Goal: Task Accomplishment & Management: Manage account settings

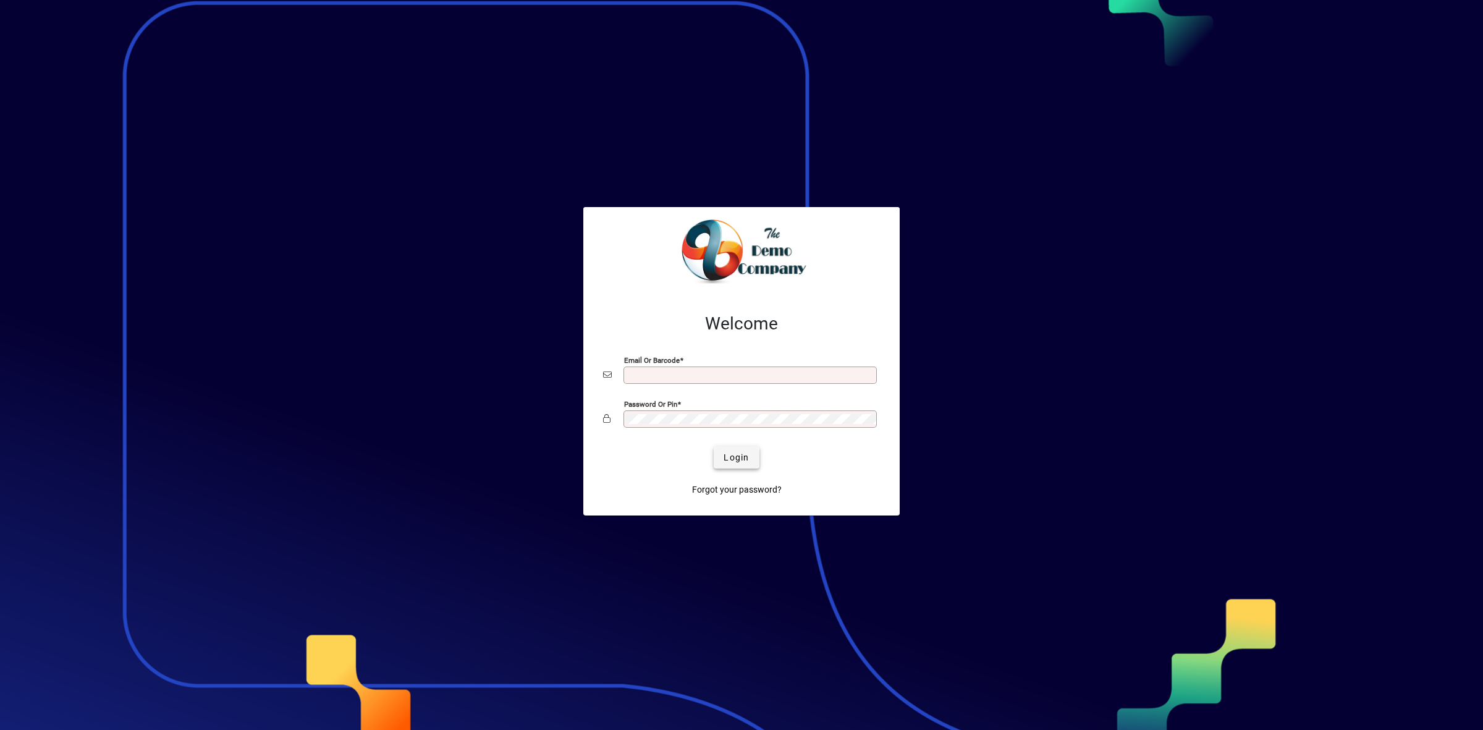
type input "**********"
click at [745, 460] on span "Login" at bounding box center [735, 457] width 25 height 13
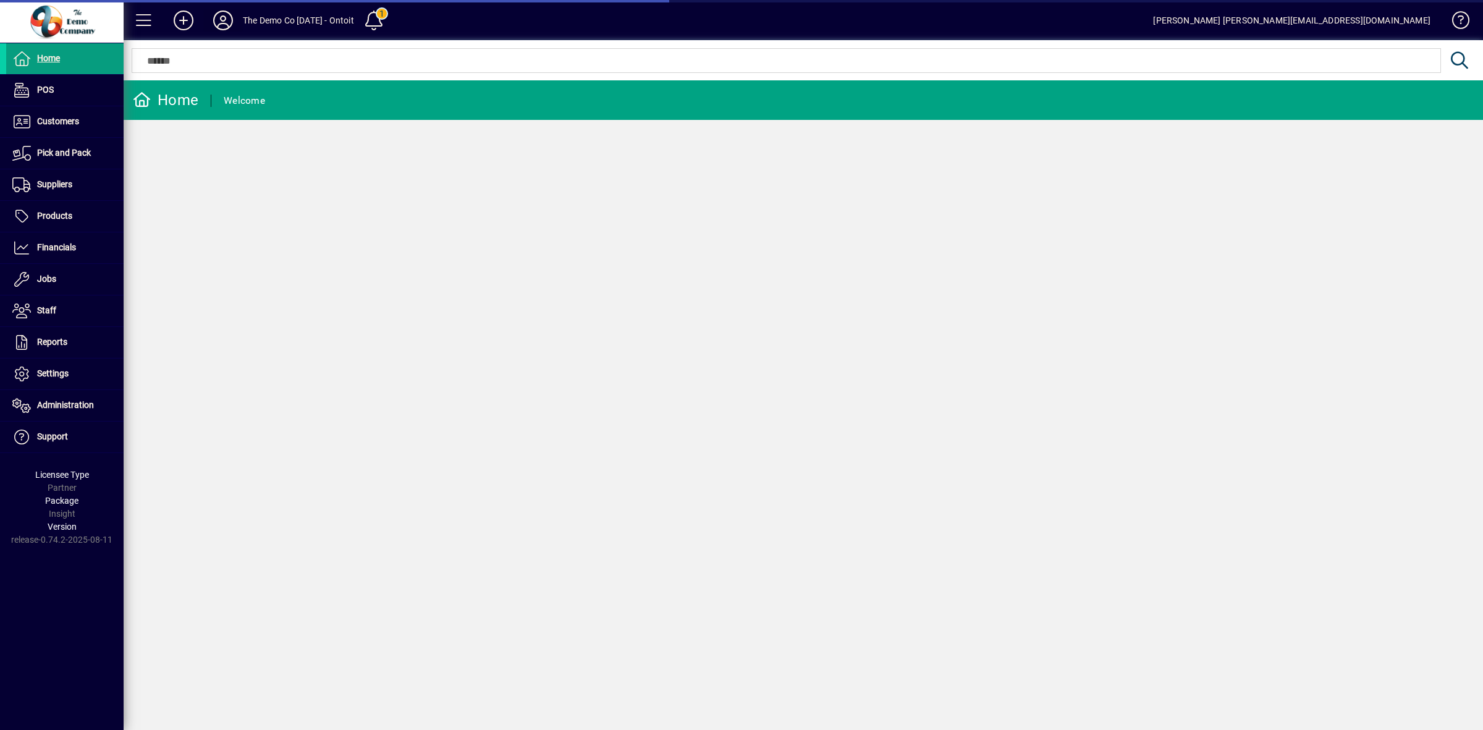
click at [227, 20] on icon at bounding box center [223, 21] width 25 height 20
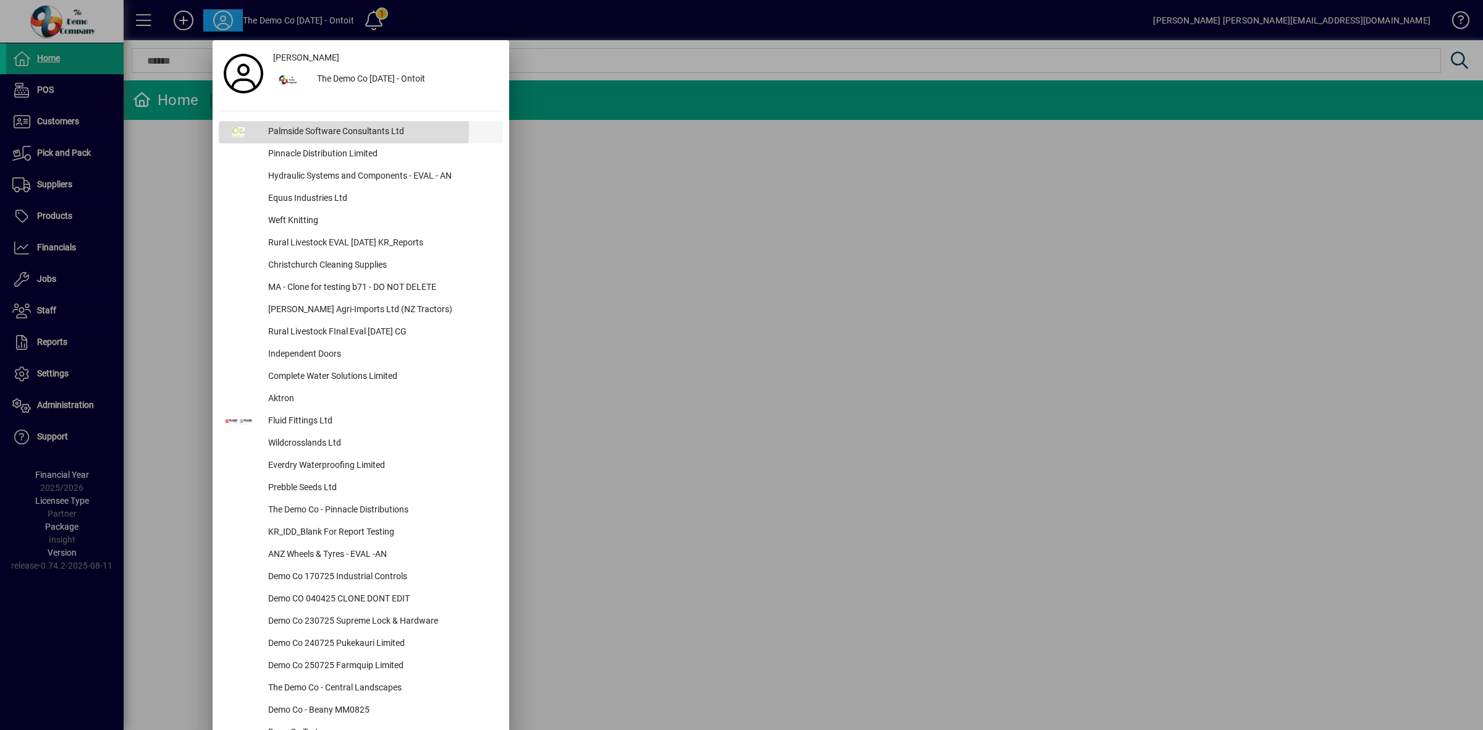
click at [318, 127] on div "Palmside Software Consultants Ltd" at bounding box center [380, 132] width 245 height 22
